Goal: Information Seeking & Learning: Learn about a topic

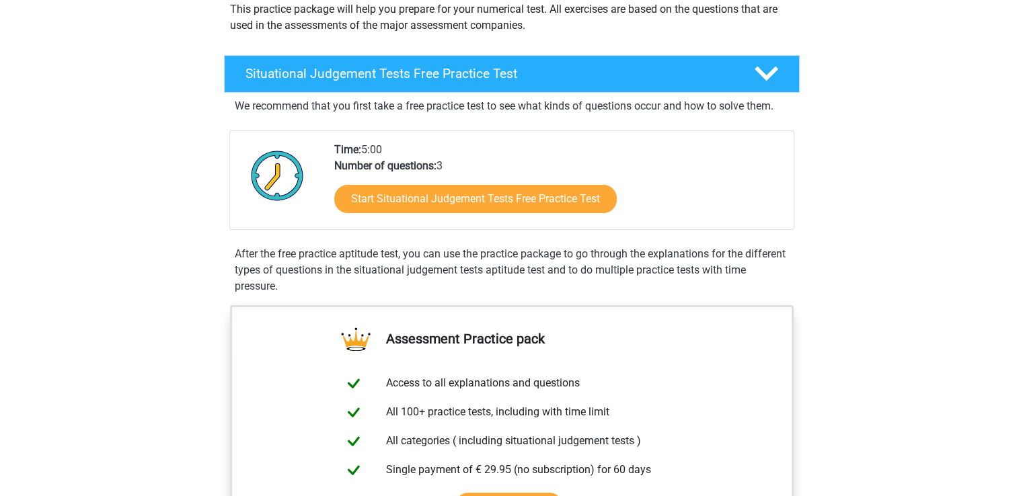
scroll to position [215, 0]
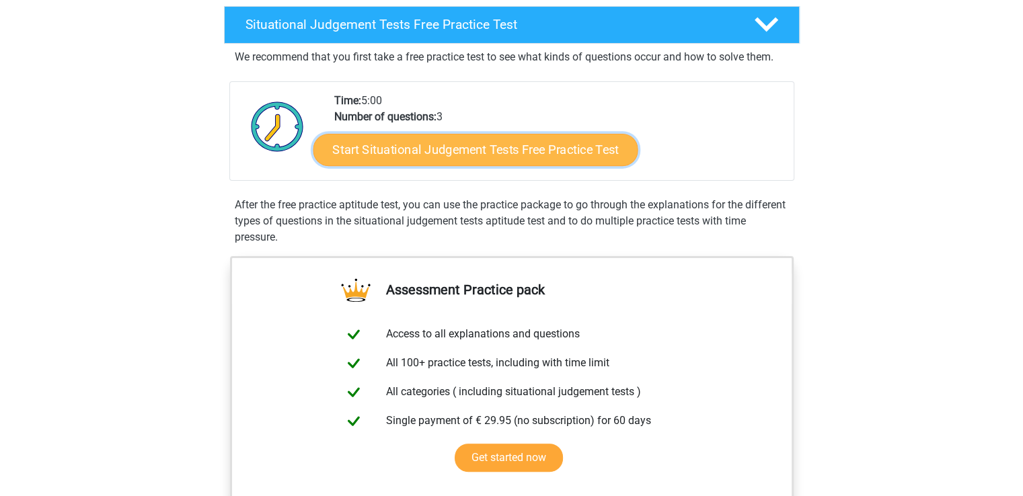
click at [490, 151] on link "Start Situational Judgement Tests Free Practice Test" at bounding box center [475, 150] width 325 height 32
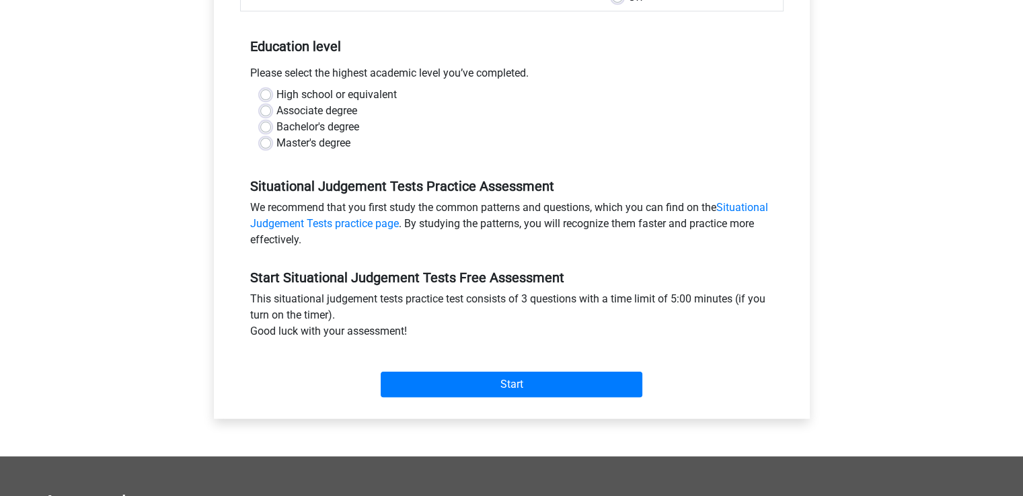
scroll to position [269, 0]
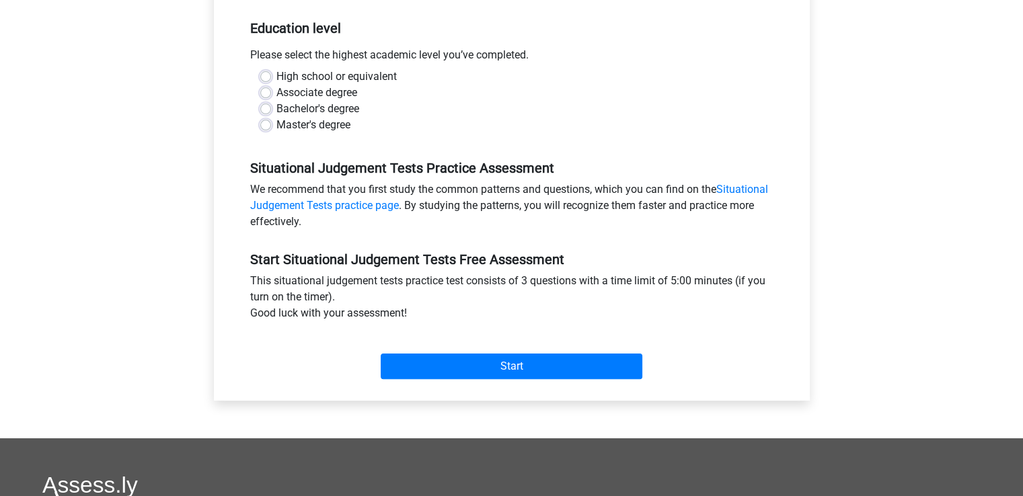
click at [276, 125] on label "Master's degree" at bounding box center [313, 125] width 74 height 16
click at [271, 125] on input "Master's degree" at bounding box center [265, 123] width 11 height 13
radio input "true"
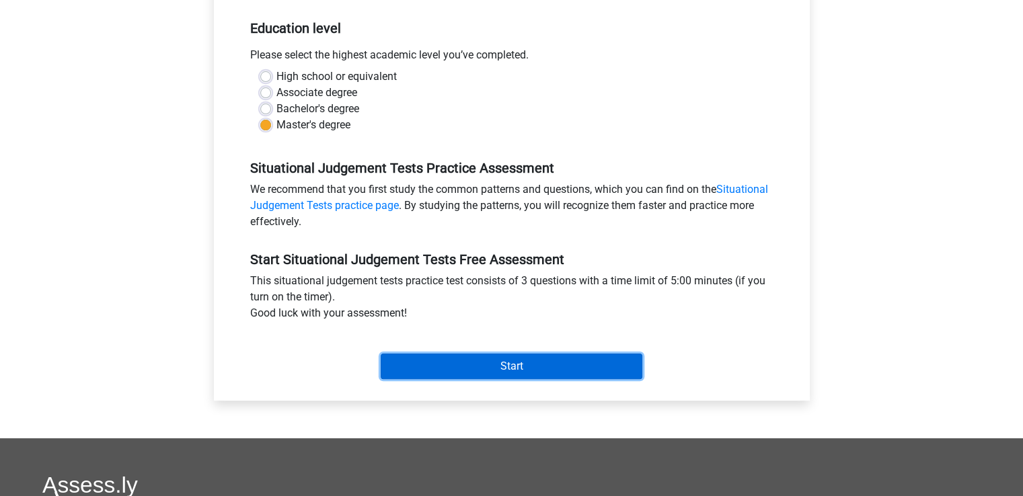
click at [434, 367] on input "Start" at bounding box center [512, 367] width 262 height 26
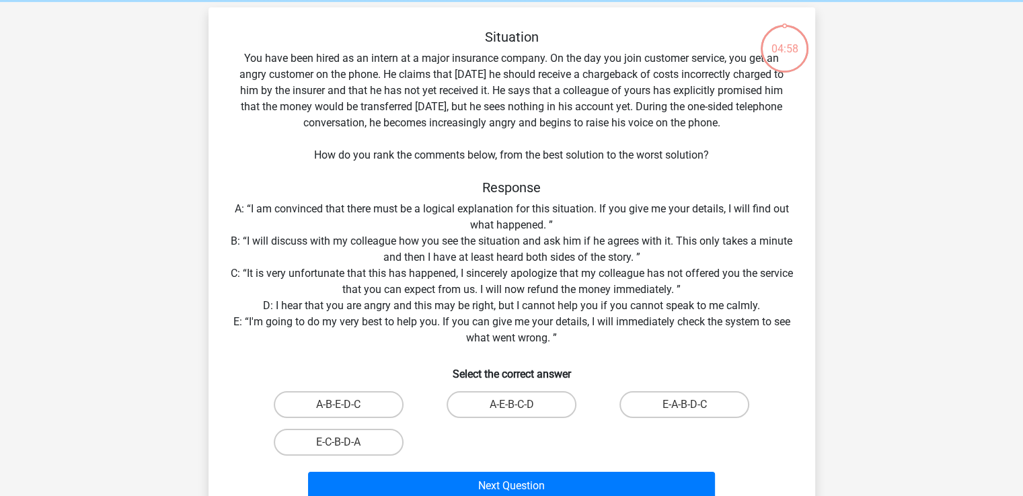
scroll to position [54, 0]
click at [498, 410] on label "A-E-B-C-D" at bounding box center [512, 405] width 130 height 27
click at [511, 410] on input "A-E-B-C-D" at bounding box center [515, 410] width 9 height 9
radio input "true"
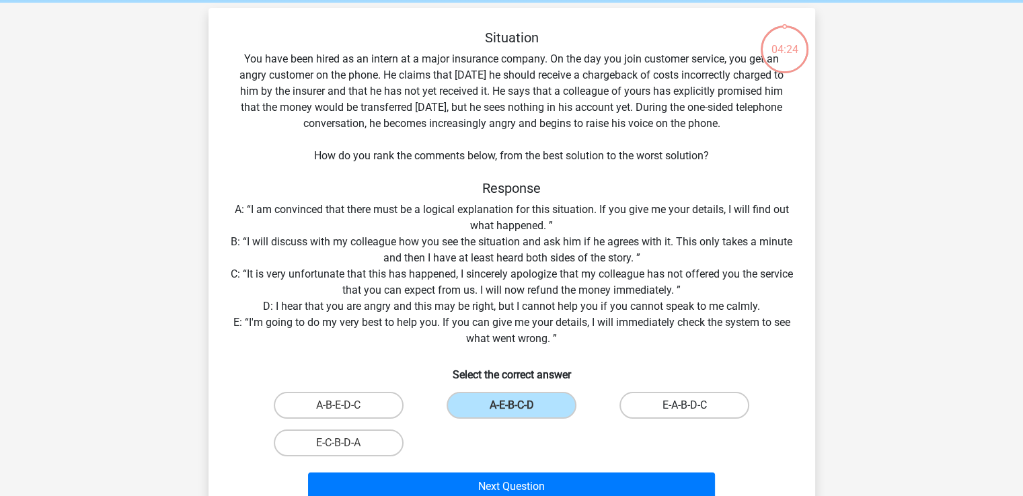
click at [663, 403] on label "E-A-B-D-C" at bounding box center [684, 405] width 130 height 27
click at [685, 406] on input "E-A-B-D-C" at bounding box center [689, 410] width 9 height 9
radio input "true"
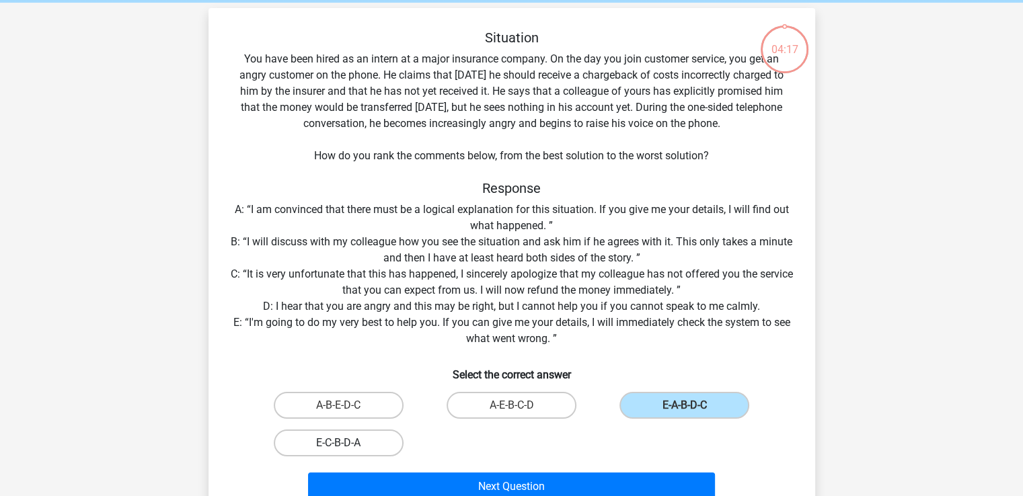
click at [335, 438] on label "E-C-B-D-A" at bounding box center [339, 443] width 130 height 27
click at [338, 443] on input "E-C-B-D-A" at bounding box center [342, 447] width 9 height 9
radio input "true"
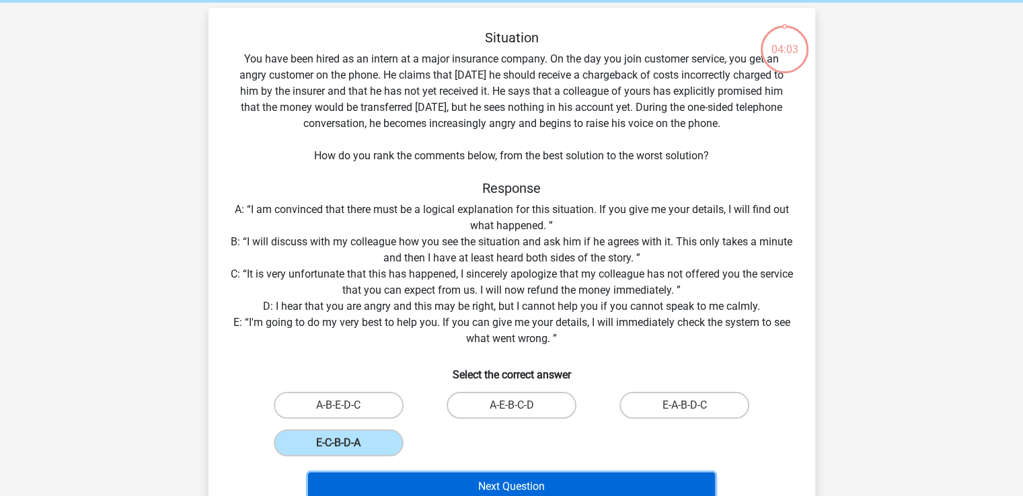
click at [426, 488] on button "Next Question" at bounding box center [511, 487] width 407 height 28
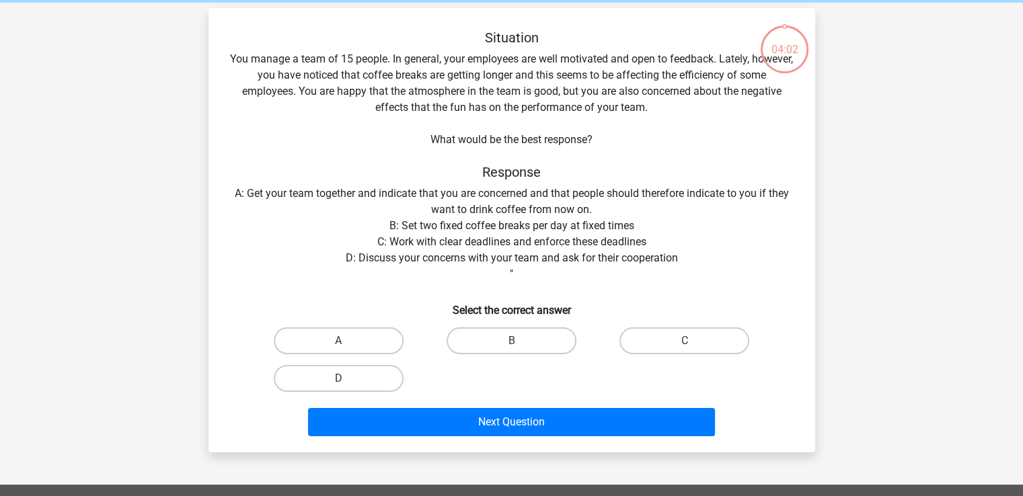
scroll to position [62, 0]
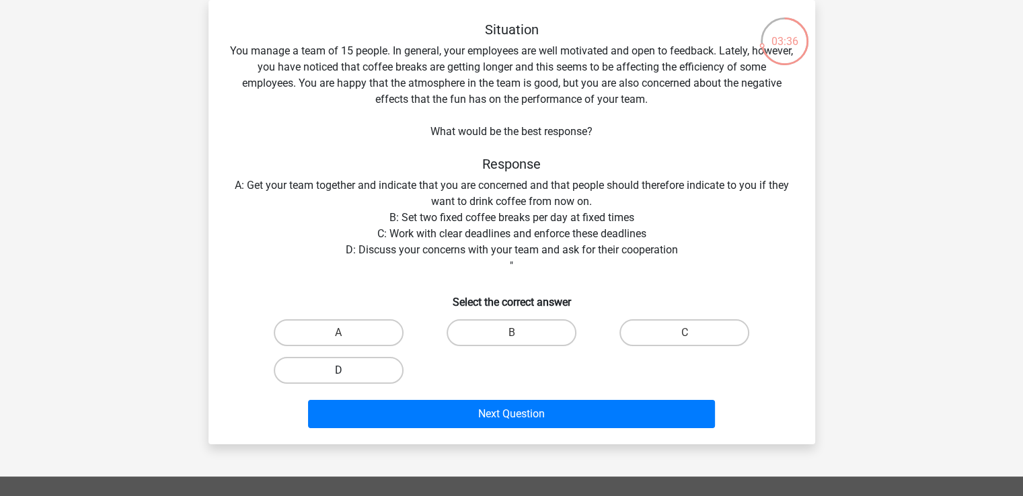
click at [334, 364] on label "D" at bounding box center [339, 370] width 130 height 27
click at [338, 371] on input "D" at bounding box center [342, 375] width 9 height 9
radio input "true"
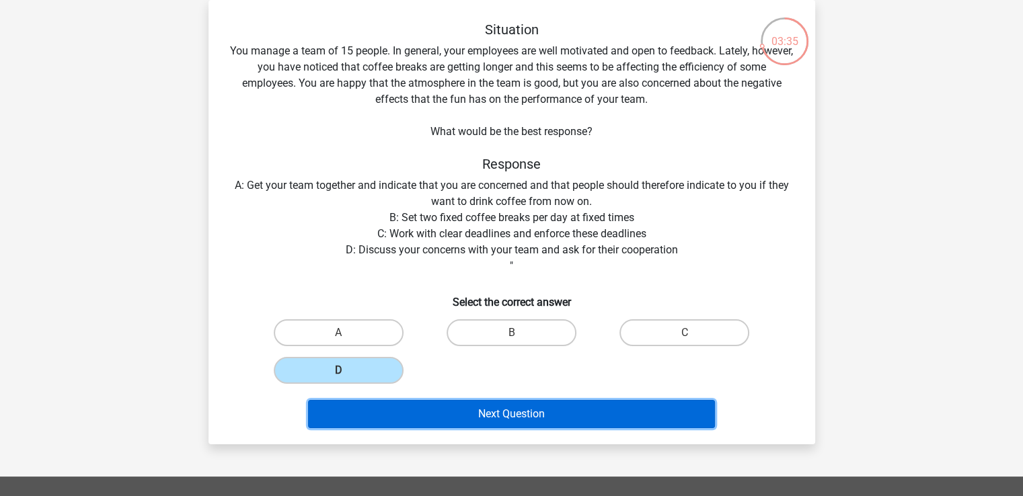
click at [432, 414] on button "Next Question" at bounding box center [511, 414] width 407 height 28
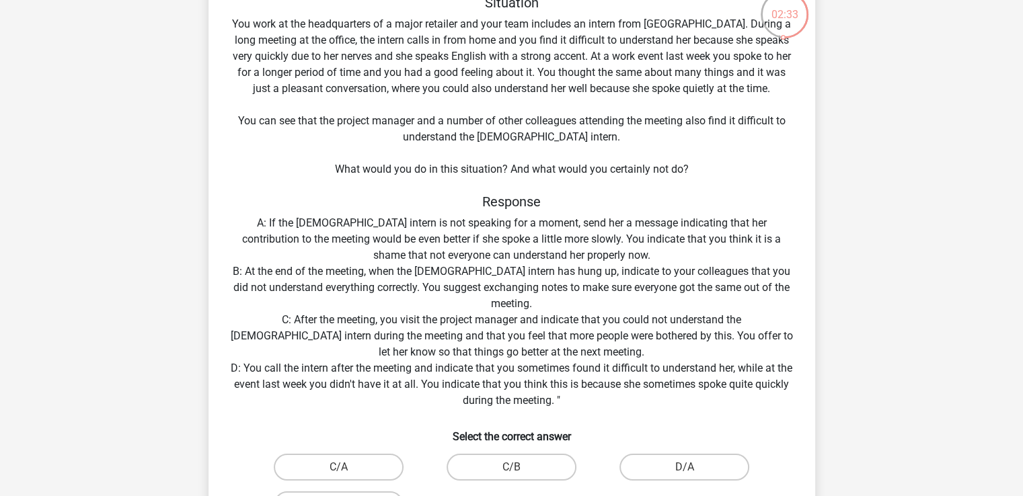
scroll to position [116, 0]
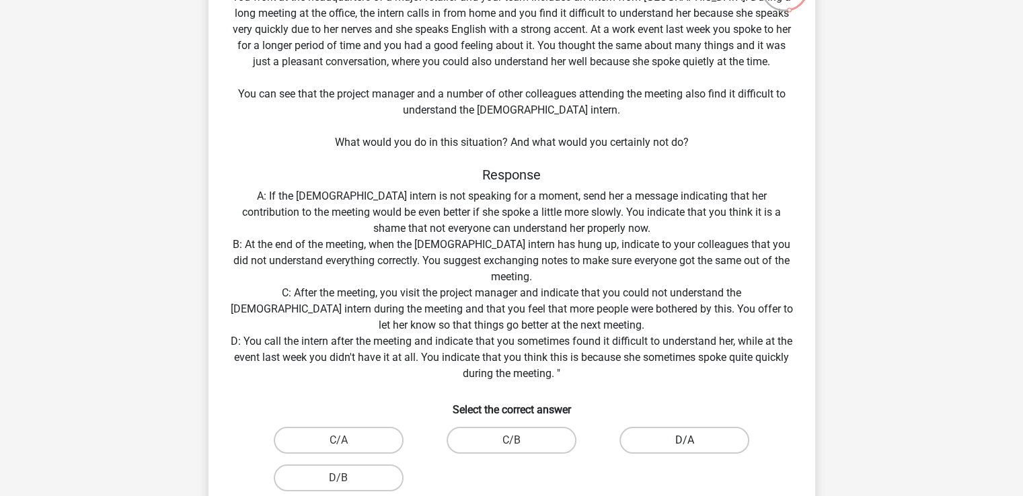
click at [646, 441] on label "D/A" at bounding box center [684, 440] width 130 height 27
click at [685, 441] on input "D/A" at bounding box center [689, 445] width 9 height 9
radio input "true"
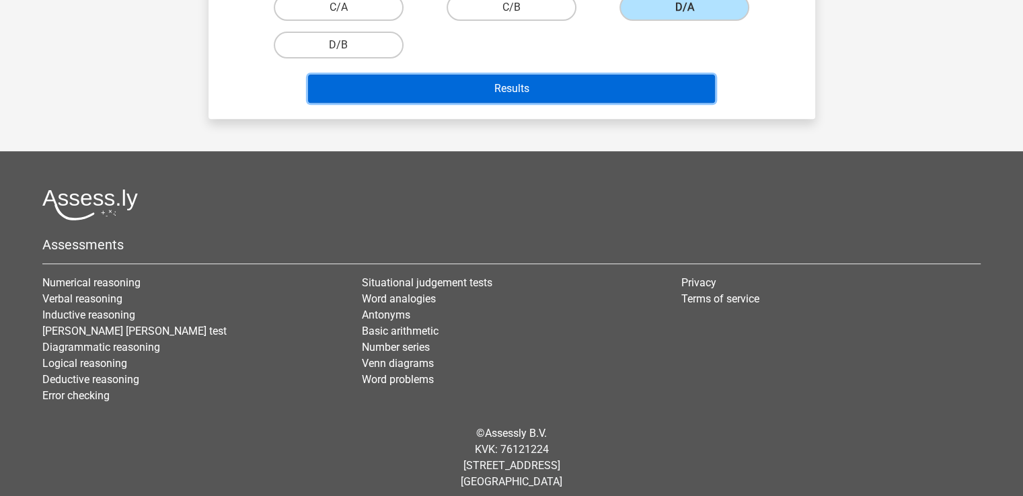
click at [560, 83] on button "Results" at bounding box center [511, 89] width 407 height 28
